Goal: Transaction & Acquisition: Purchase product/service

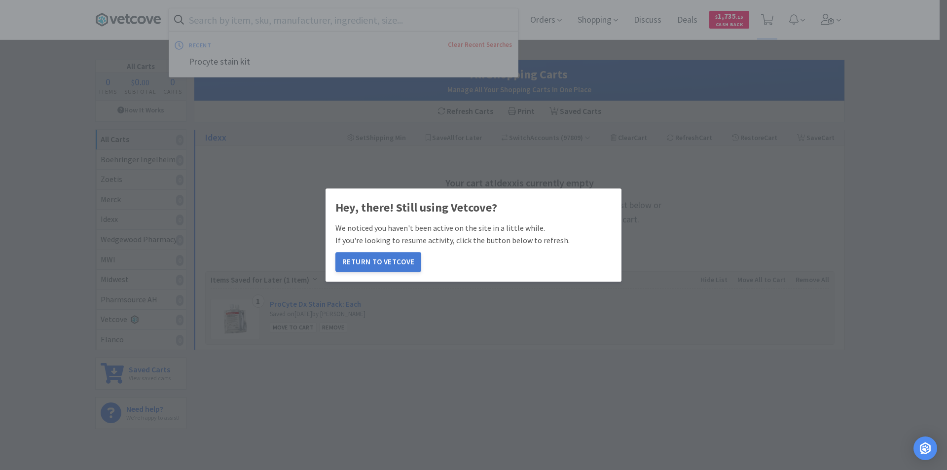
click at [389, 262] on button "Return to Vetcove" at bounding box center [378, 262] width 86 height 20
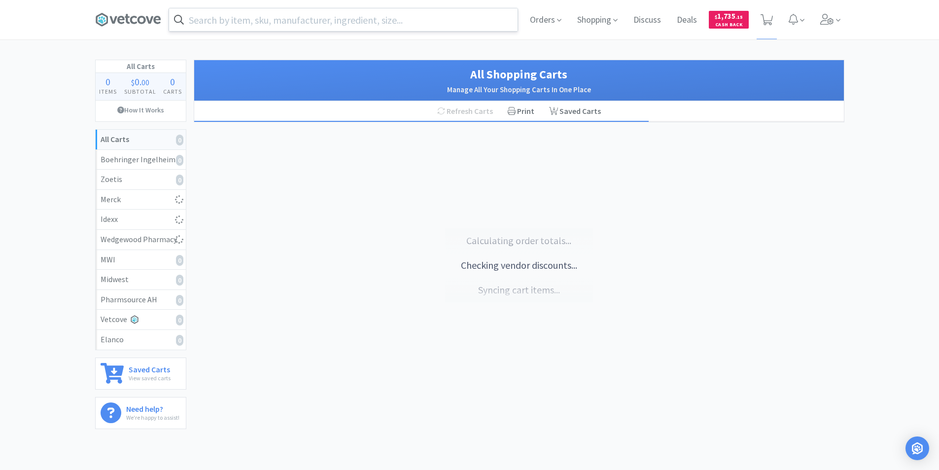
click at [372, 24] on input "text" at bounding box center [343, 19] width 349 height 23
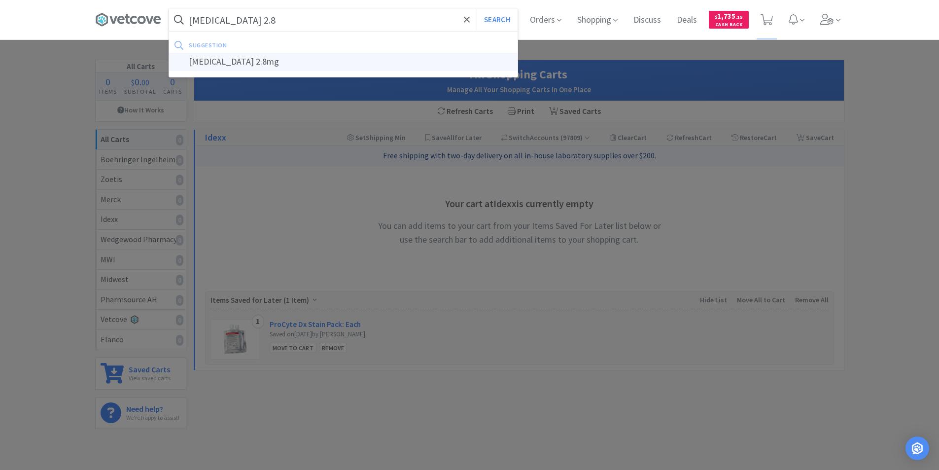
click at [240, 62] on div "piroxicam 2.8mg" at bounding box center [343, 62] width 349 height 18
type input "piroxicam 2.8mg"
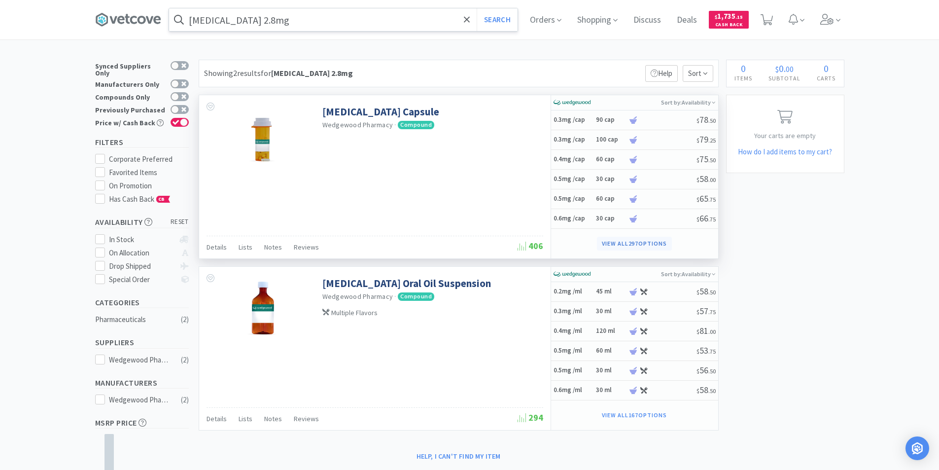
click at [647, 244] on button "View all 297 Options" at bounding box center [634, 244] width 75 height 14
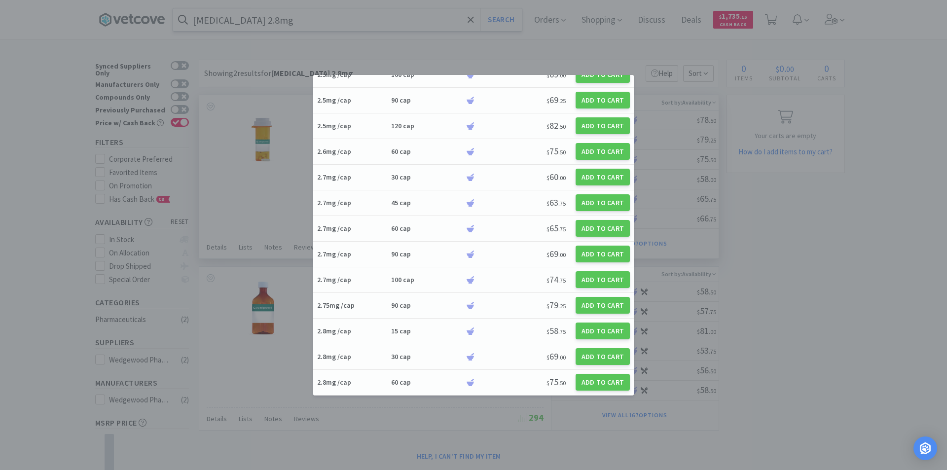
scroll to position [2317, 0]
